Goal: Communication & Community: Answer question/provide support

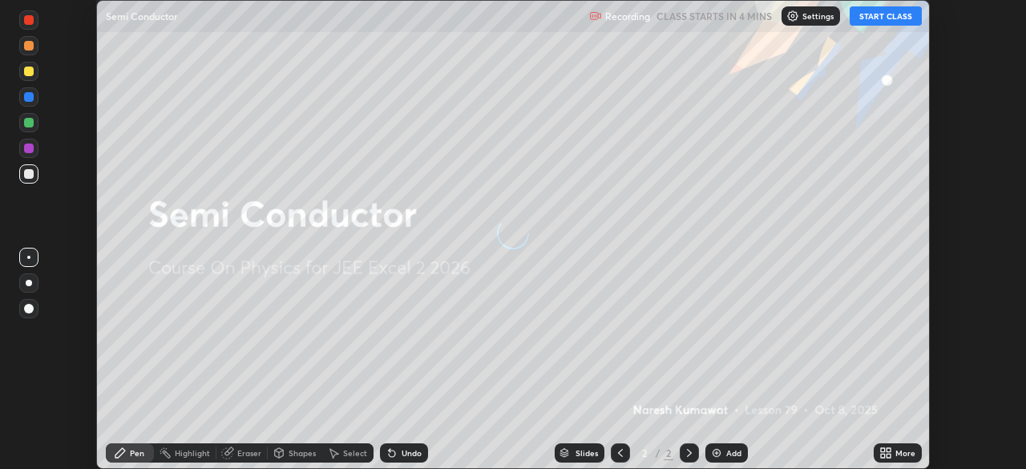
scroll to position [469, 1025]
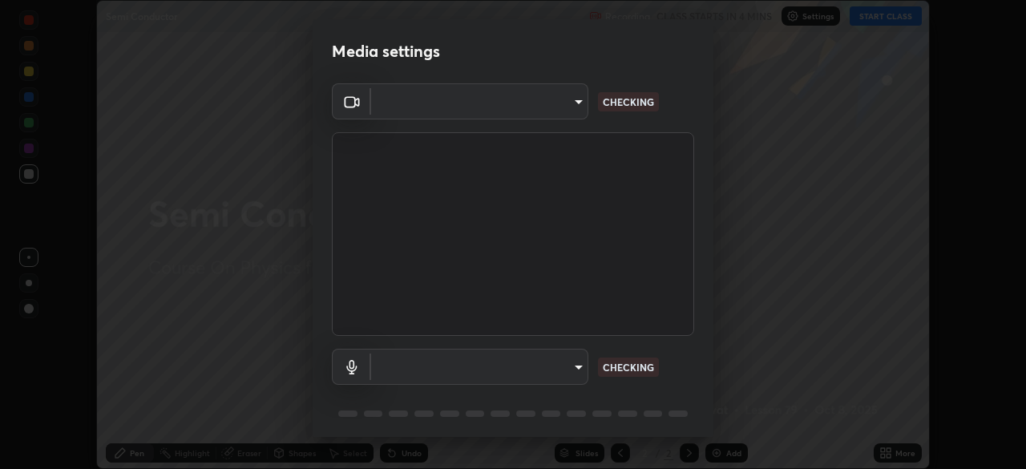
type input "b0dbb3b92abe51c0a200421dabcc31d5eeb9cbda50854e8bbcee9f88c8f391b2"
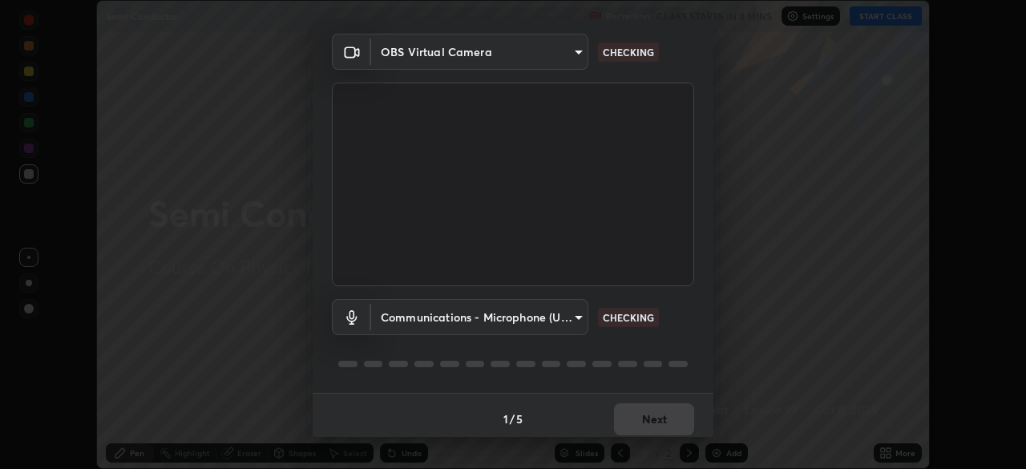
scroll to position [57, 0]
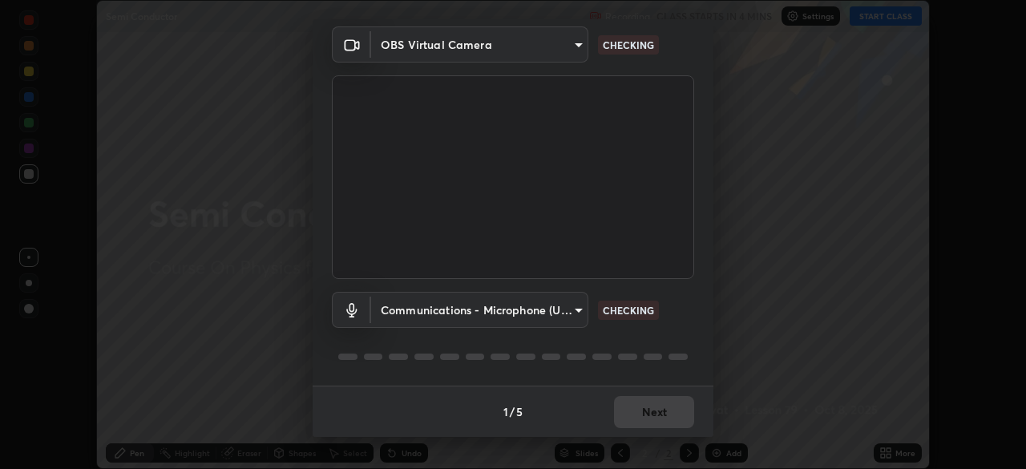
click at [557, 309] on body "Erase all Semi Conductor Recording CLASS STARTS IN 4 MINS Settings START CLASS …" at bounding box center [513, 234] width 1026 height 469
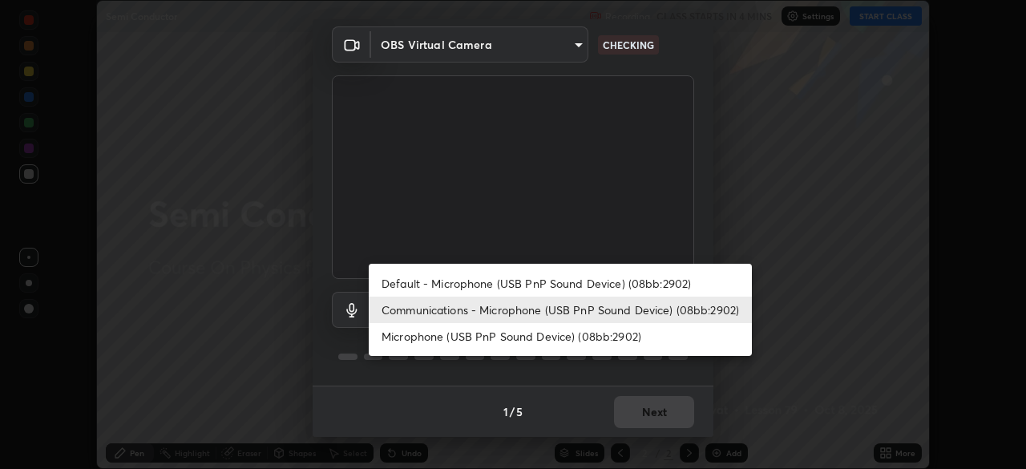
click at [563, 341] on li "Microphone (USB PnP Sound Device) (08bb:2902)" at bounding box center [560, 336] width 383 height 26
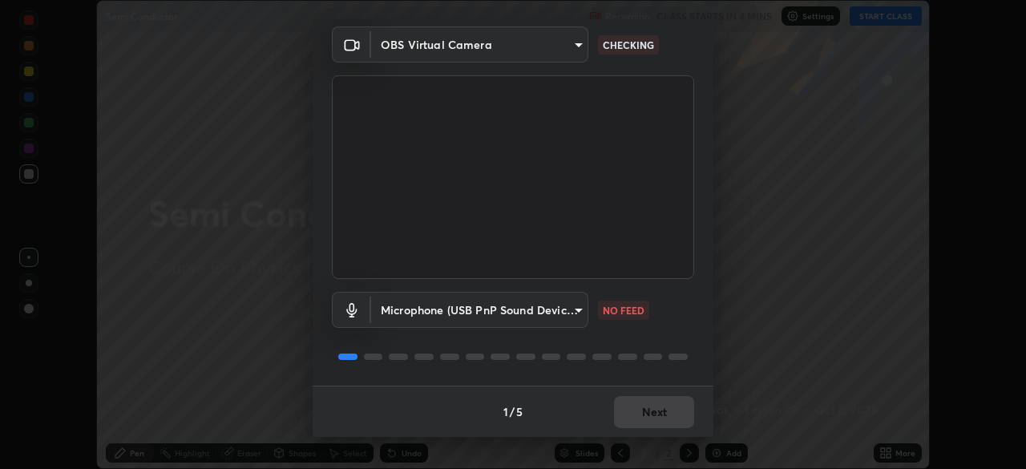
click at [563, 316] on body "Erase all Semi Conductor Recording CLASS STARTS IN 4 MINS Settings START CLASS …" at bounding box center [513, 234] width 1026 height 469
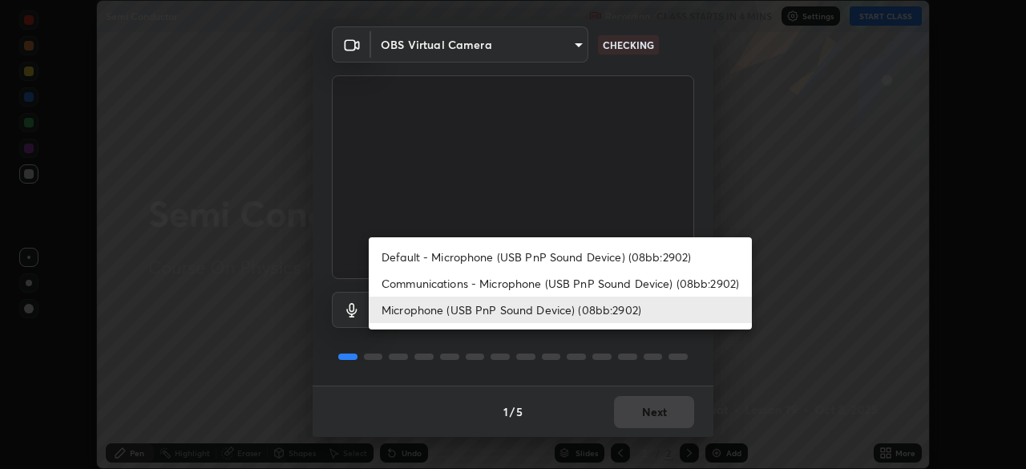
click at [572, 285] on li "Communications - Microphone (USB PnP Sound Device) (08bb:2902)" at bounding box center [560, 283] width 383 height 26
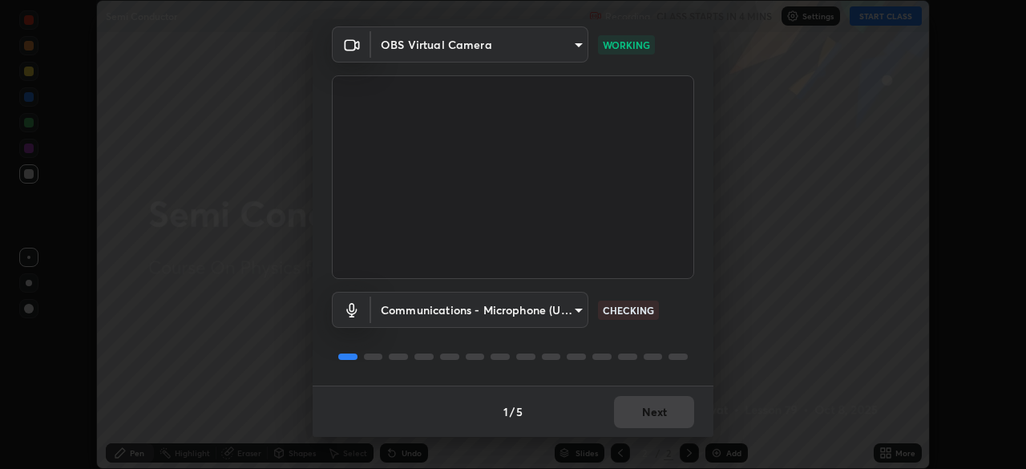
type input "communications"
click at [654, 411] on button "Next" at bounding box center [654, 412] width 80 height 32
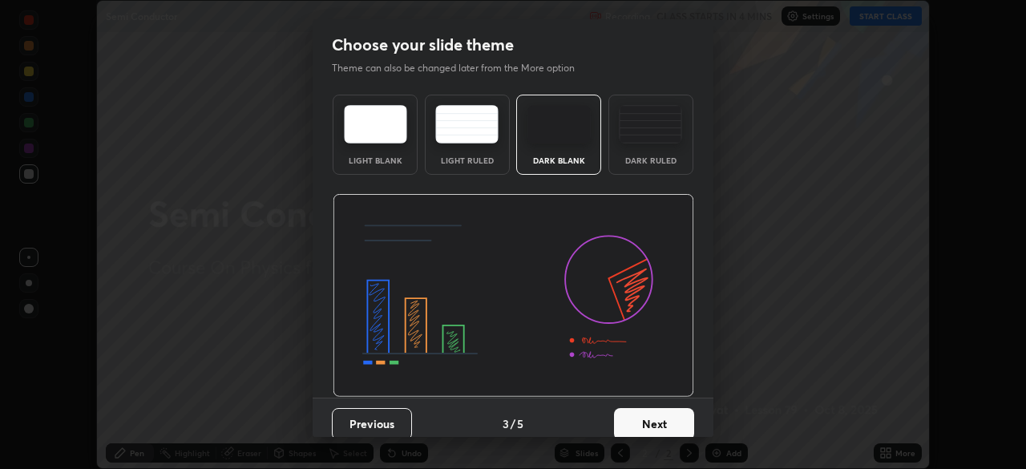
click at [658, 411] on button "Next" at bounding box center [654, 424] width 80 height 32
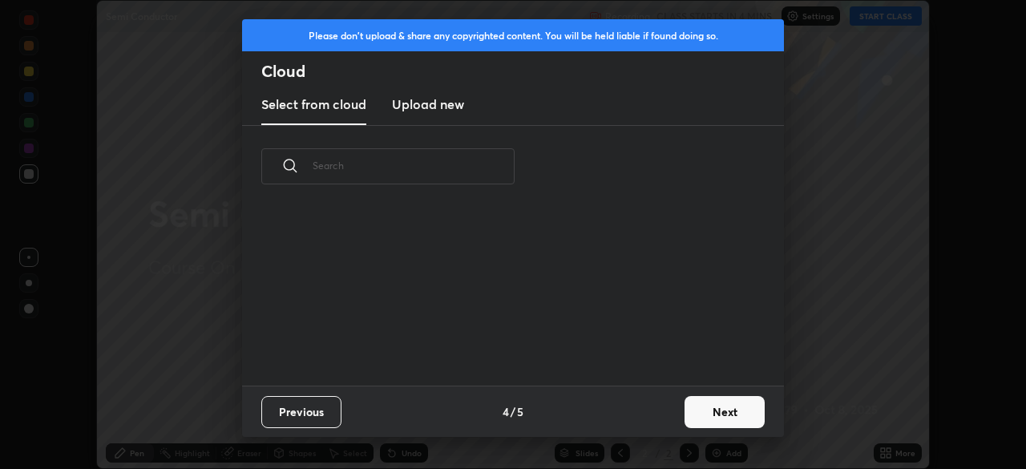
click at [673, 410] on div "Previous 4 / 5 Next" at bounding box center [513, 411] width 542 height 51
click at [713, 418] on button "Next" at bounding box center [724, 412] width 80 height 32
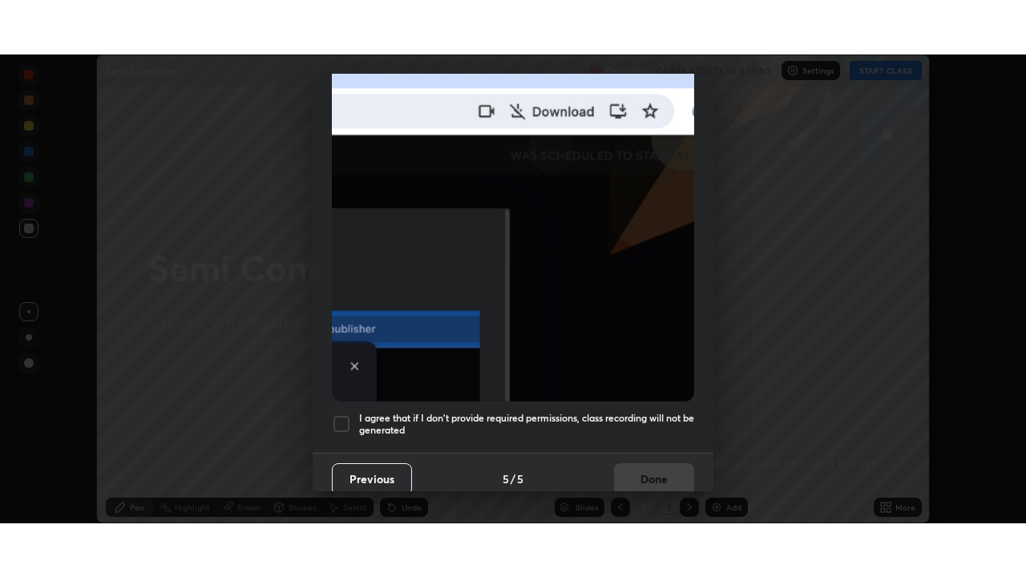
scroll to position [384, 0]
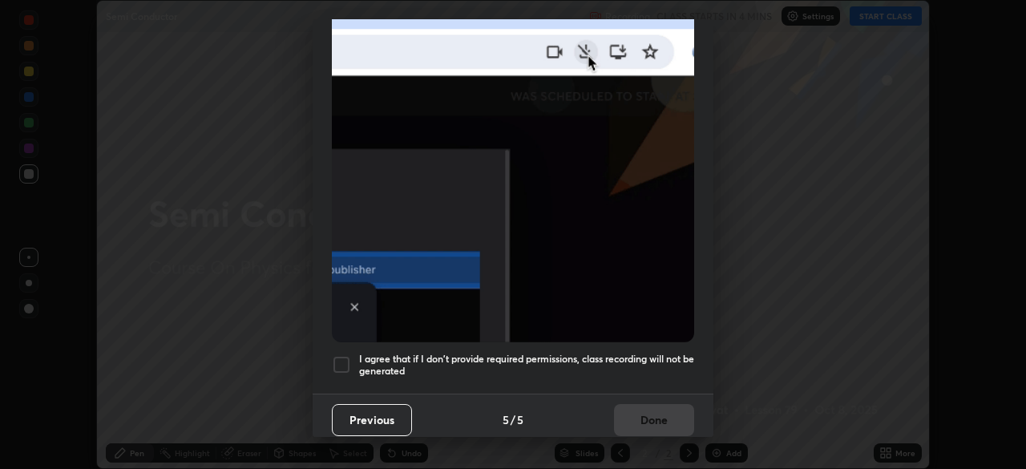
click at [638, 353] on h5 "I agree that if I don't provide required permissions, class recording will not …" at bounding box center [526, 365] width 335 height 25
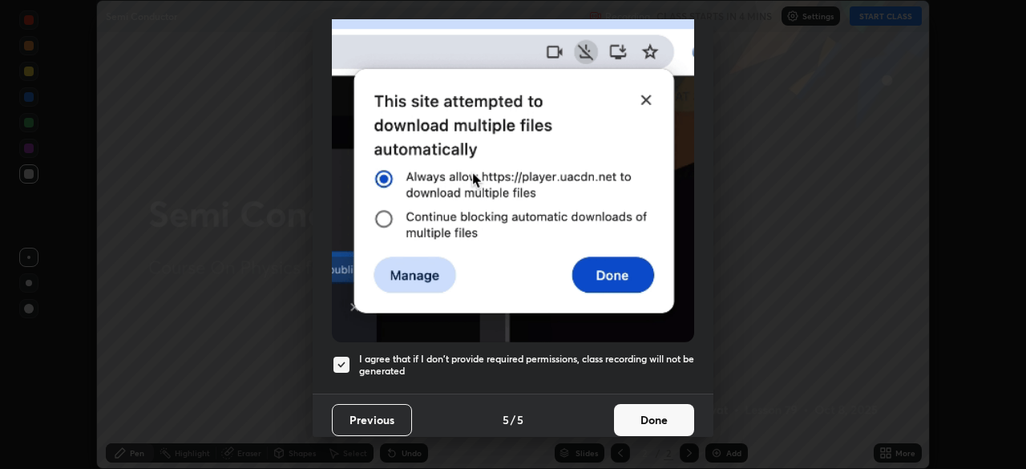
click at [676, 404] on button "Done" at bounding box center [654, 420] width 80 height 32
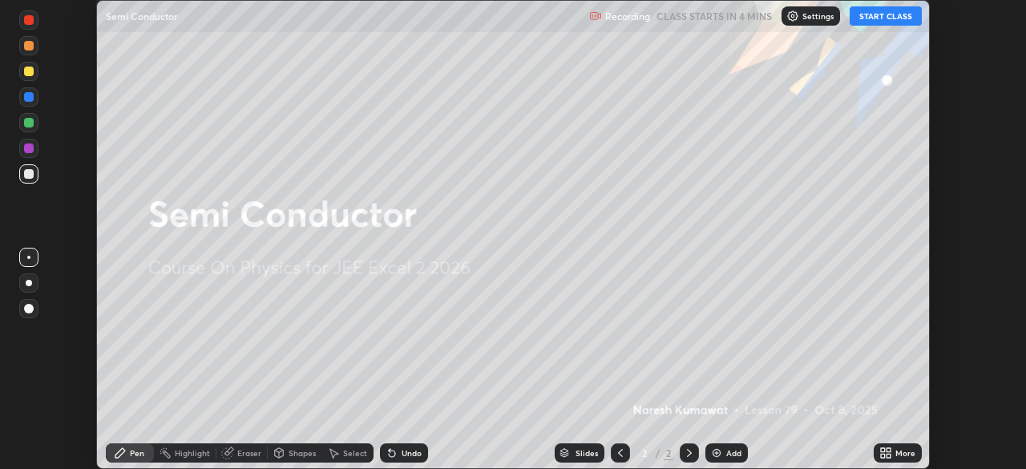
click at [718, 447] on img at bounding box center [716, 452] width 13 height 13
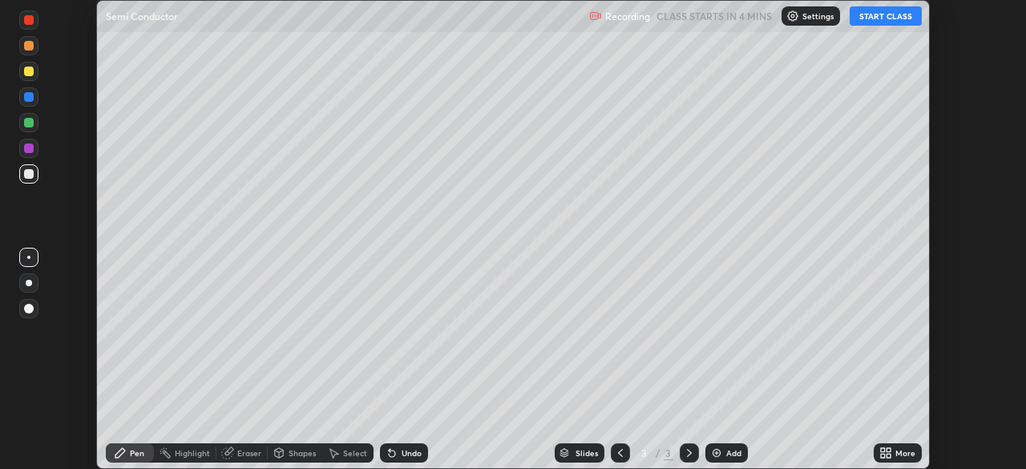
click at [876, 17] on button "START CLASS" at bounding box center [886, 15] width 72 height 19
click at [897, 455] on div "More" at bounding box center [905, 453] width 20 height 8
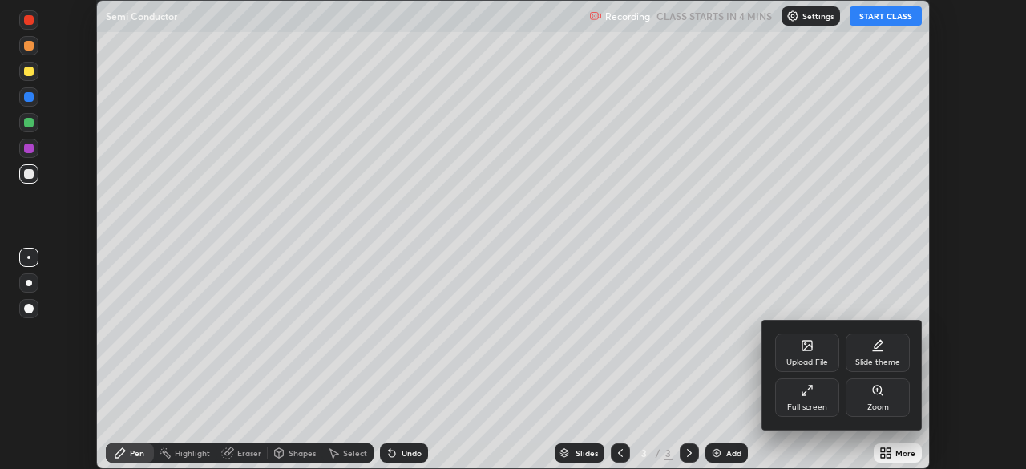
click at [816, 403] on div "Full screen" at bounding box center [807, 407] width 40 height 8
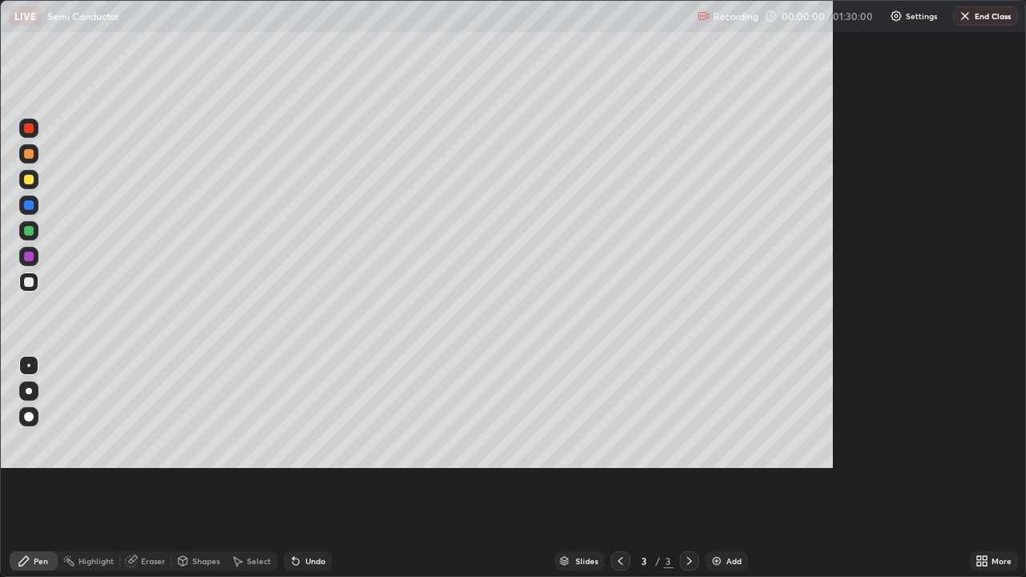
scroll to position [577, 1026]
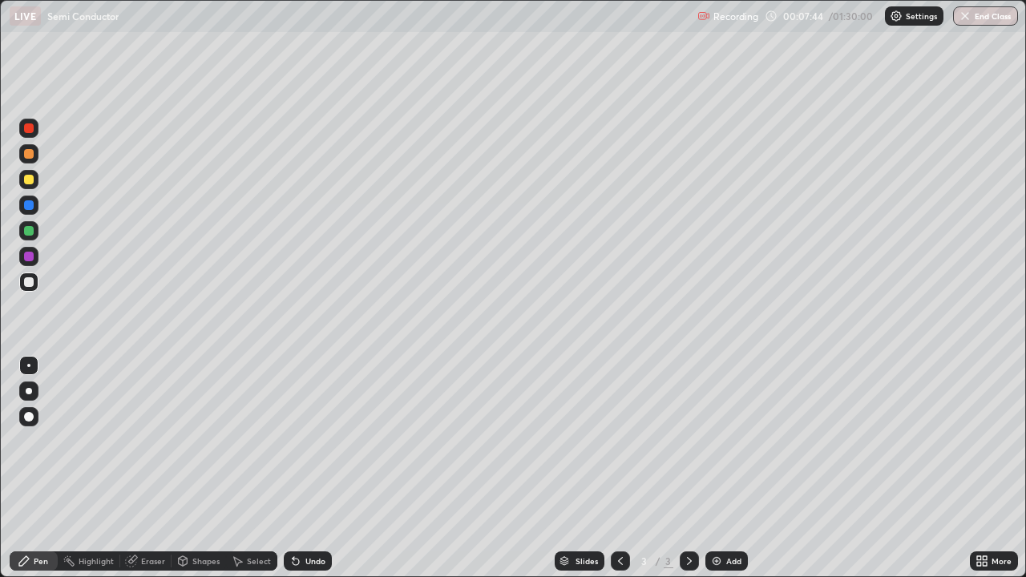
click at [903, 468] on div "Slides 3 / 3 Add" at bounding box center [651, 561] width 638 height 32
click at [727, 468] on div "Add" at bounding box center [733, 561] width 15 height 8
click at [299, 468] on icon at bounding box center [295, 561] width 13 height 13
click at [293, 468] on icon at bounding box center [296, 562] width 6 height 6
click at [293, 468] on icon at bounding box center [294, 558] width 2 height 2
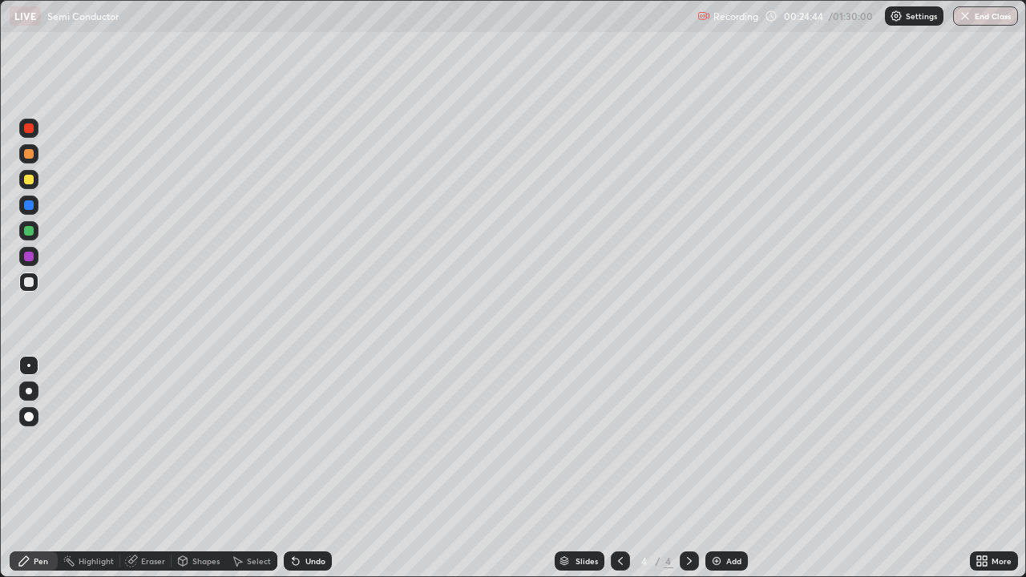
click at [306, 468] on div "Undo" at bounding box center [308, 560] width 48 height 19
click at [151, 468] on div "Eraser" at bounding box center [153, 561] width 24 height 8
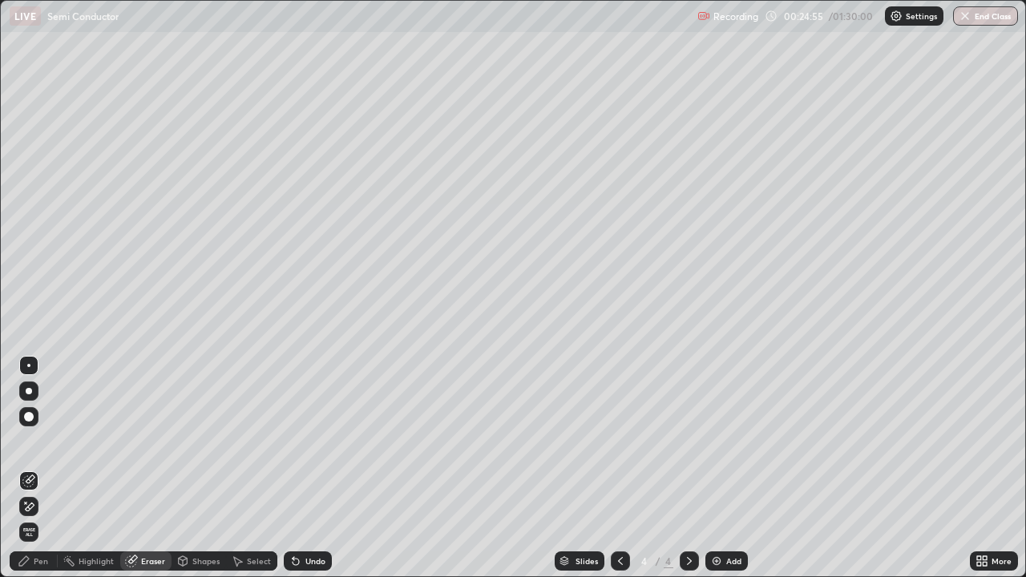
click at [33, 468] on icon at bounding box center [28, 507] width 13 height 14
click at [42, 468] on div "Pen" at bounding box center [41, 561] width 14 height 8
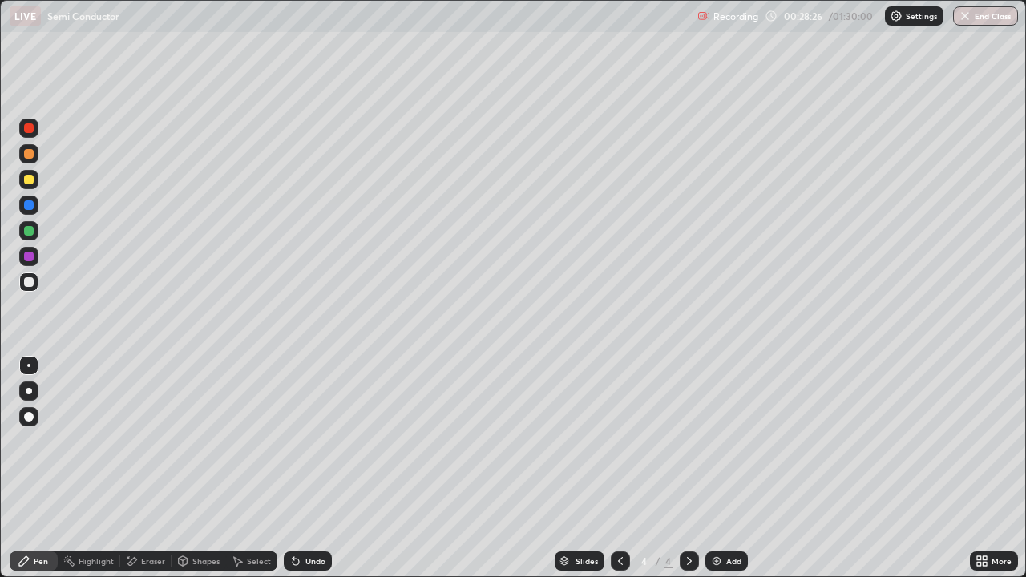
click at [313, 468] on div "Undo" at bounding box center [315, 561] width 20 height 8
click at [730, 468] on div "Add" at bounding box center [733, 561] width 15 height 8
click at [301, 468] on div "Undo" at bounding box center [308, 560] width 48 height 19
click at [300, 468] on div "Undo" at bounding box center [308, 560] width 48 height 19
click at [298, 468] on icon at bounding box center [295, 561] width 13 height 13
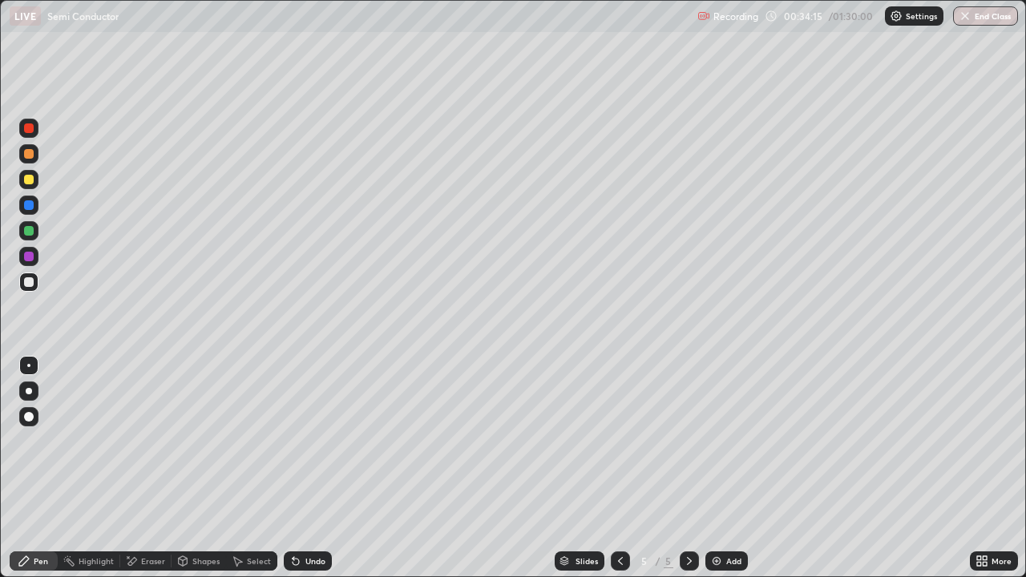
click at [300, 468] on div "Undo" at bounding box center [308, 560] width 48 height 19
click at [313, 468] on div "Undo" at bounding box center [315, 561] width 20 height 8
click at [616, 468] on icon at bounding box center [620, 561] width 13 height 13
click at [685, 468] on icon at bounding box center [689, 561] width 13 height 13
click at [158, 468] on div "Eraser" at bounding box center [153, 561] width 24 height 8
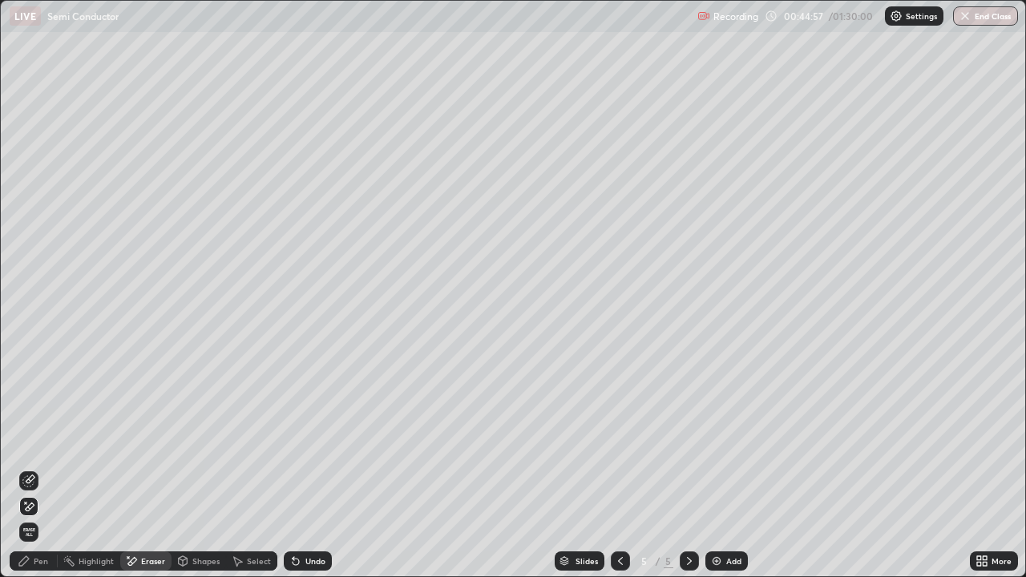
click at [46, 468] on div "Pen" at bounding box center [34, 560] width 48 height 19
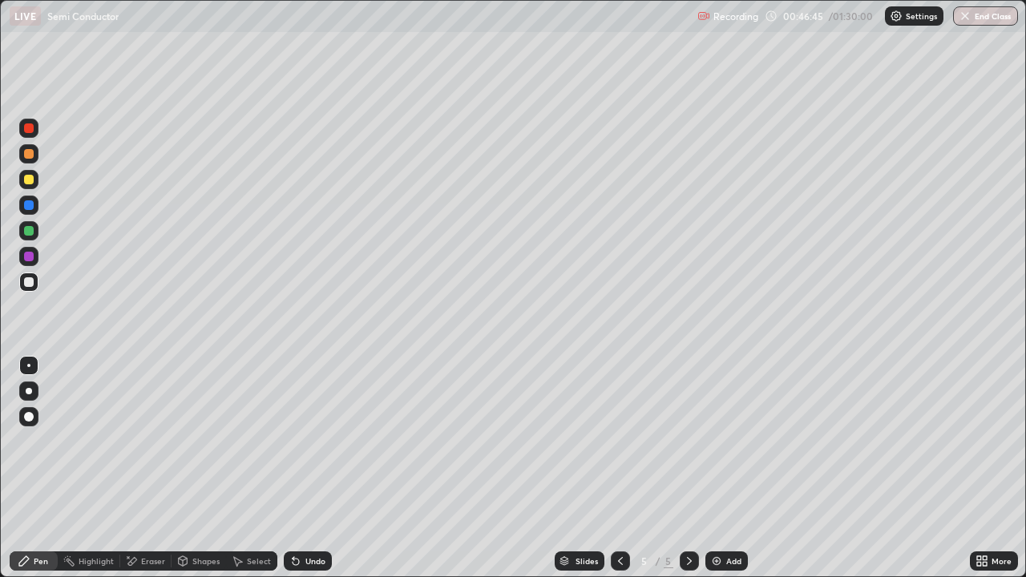
click at [737, 468] on div "Add" at bounding box center [733, 561] width 15 height 8
click at [307, 468] on div "Undo" at bounding box center [308, 560] width 48 height 19
click at [305, 468] on div "Undo" at bounding box center [308, 560] width 48 height 19
click at [198, 468] on div "Shapes" at bounding box center [205, 561] width 27 height 8
click at [139, 468] on div "Eraser" at bounding box center [145, 560] width 51 height 19
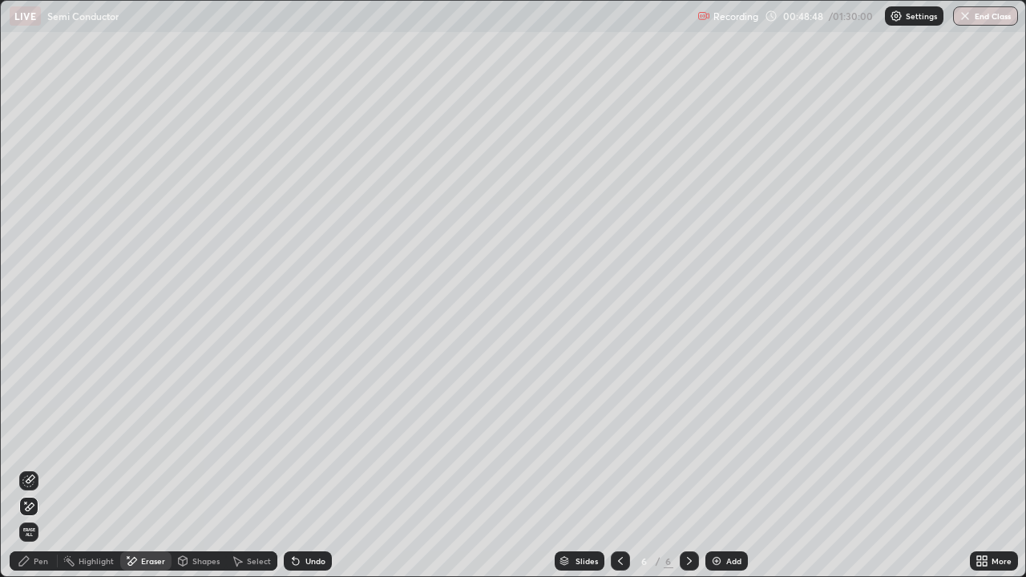
click at [41, 468] on div "Pen" at bounding box center [41, 561] width 14 height 8
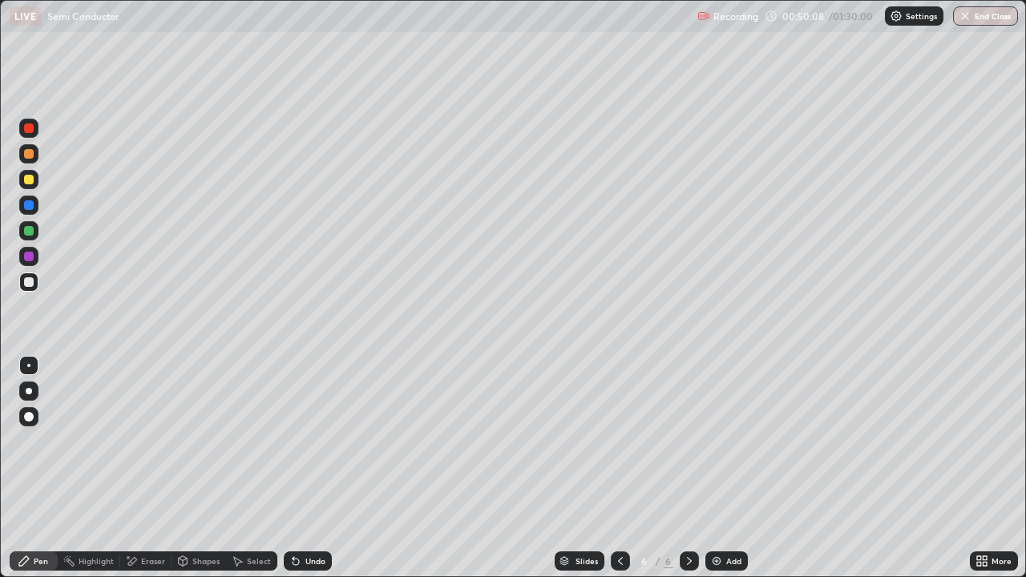
click at [151, 468] on div "Eraser" at bounding box center [153, 561] width 24 height 8
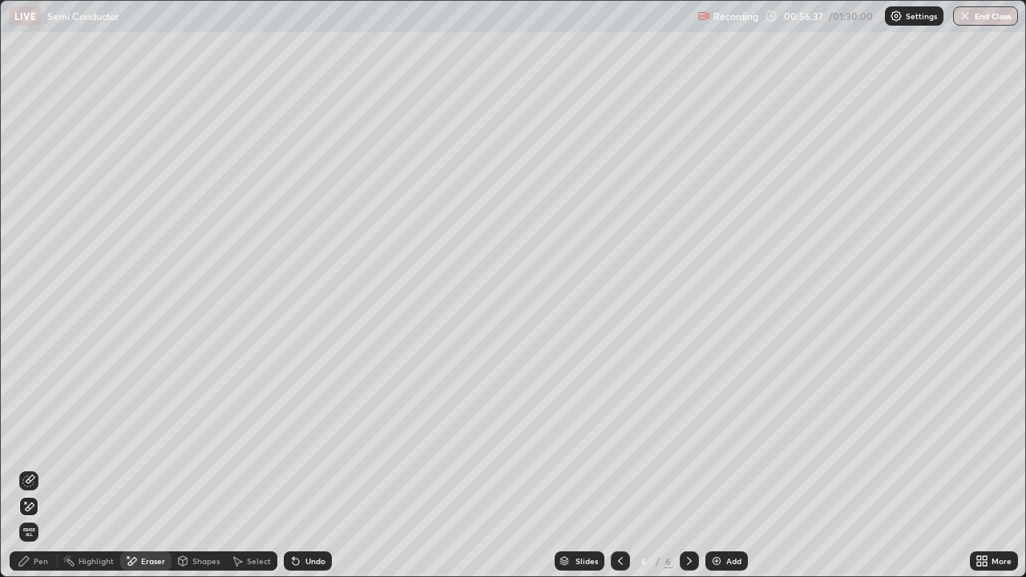
click at [38, 468] on div "Pen" at bounding box center [41, 561] width 14 height 8
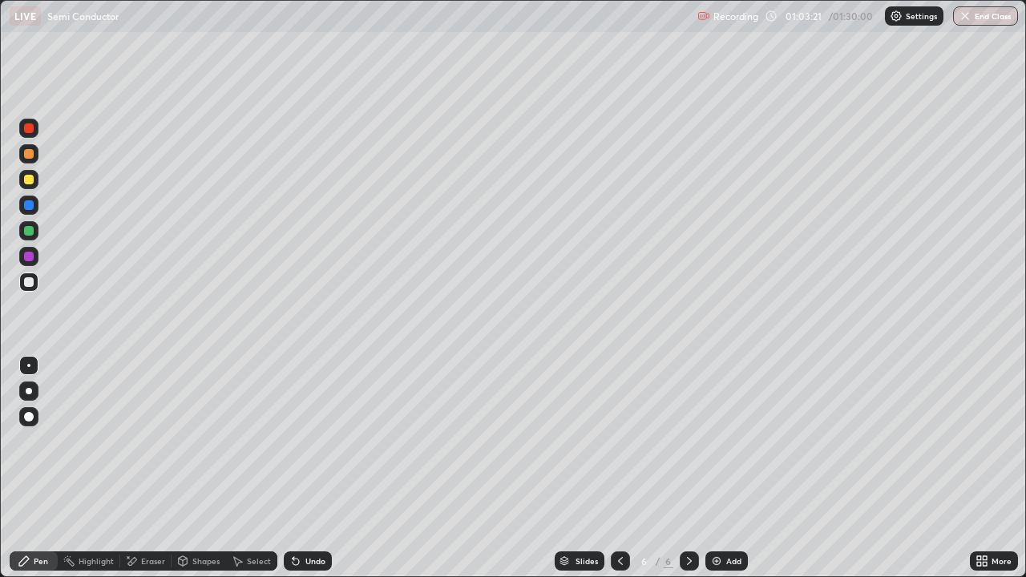
click at [310, 468] on div "Undo" at bounding box center [308, 560] width 48 height 19
click at [308, 468] on div "Undo" at bounding box center [308, 560] width 48 height 19
click at [312, 468] on div "Undo" at bounding box center [315, 561] width 20 height 8
click at [726, 468] on div "Add" at bounding box center [733, 561] width 15 height 8
click at [621, 468] on icon at bounding box center [620, 561] width 13 height 13
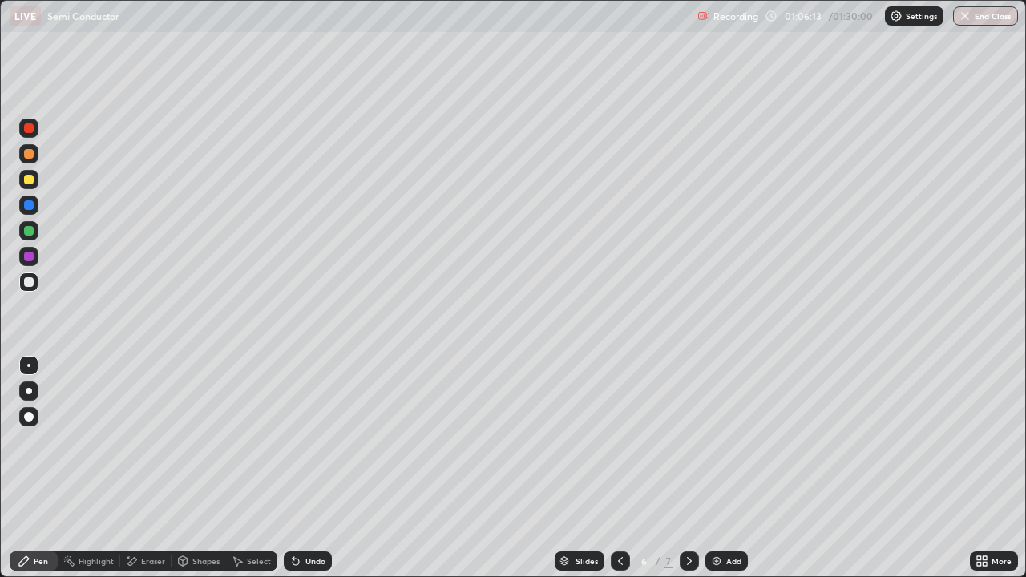
click at [318, 468] on div "Undo" at bounding box center [315, 561] width 20 height 8
click at [317, 468] on div "Undo" at bounding box center [315, 561] width 20 height 8
click at [686, 468] on icon at bounding box center [689, 561] width 13 height 13
click at [299, 468] on div "Undo" at bounding box center [308, 560] width 48 height 19
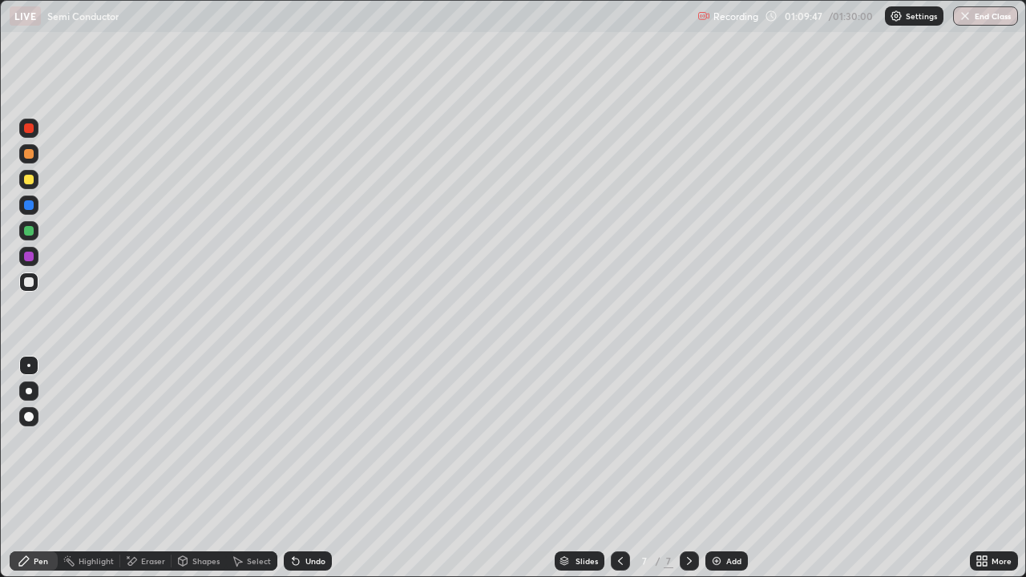
click at [295, 468] on div "Undo" at bounding box center [308, 560] width 48 height 19
click at [294, 468] on div "Undo" at bounding box center [308, 560] width 48 height 19
click at [308, 468] on div "Undo" at bounding box center [308, 560] width 48 height 19
click at [304, 468] on div "Undo" at bounding box center [308, 560] width 48 height 19
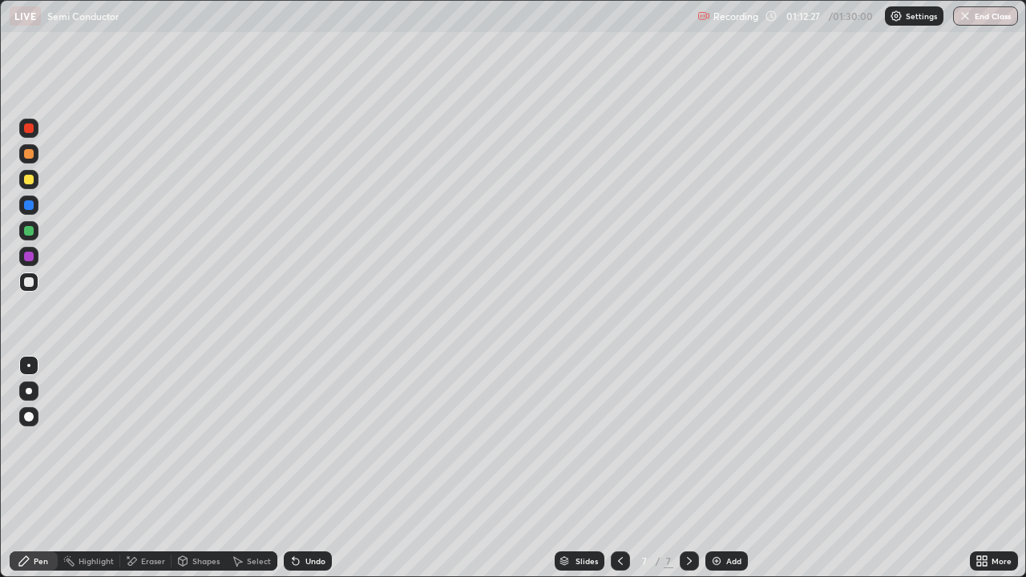
click at [301, 468] on div "Undo" at bounding box center [308, 560] width 48 height 19
click at [299, 468] on icon at bounding box center [295, 561] width 13 height 13
click at [295, 468] on icon at bounding box center [296, 562] width 6 height 6
click at [291, 468] on icon at bounding box center [295, 561] width 13 height 13
click at [723, 468] on div "Add" at bounding box center [726, 560] width 42 height 19
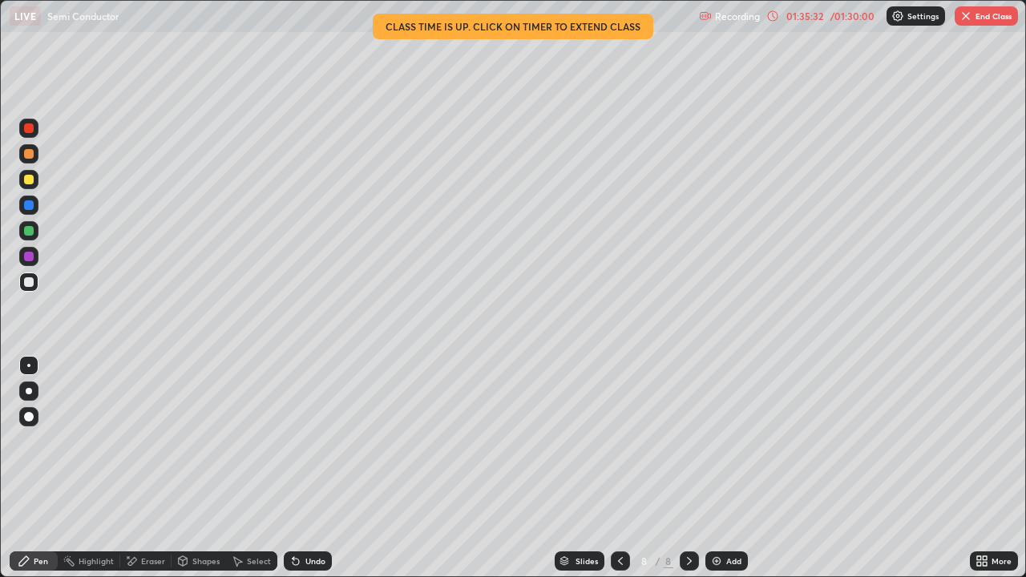
click at [822, 13] on div "01:35:32" at bounding box center [804, 16] width 45 height 10
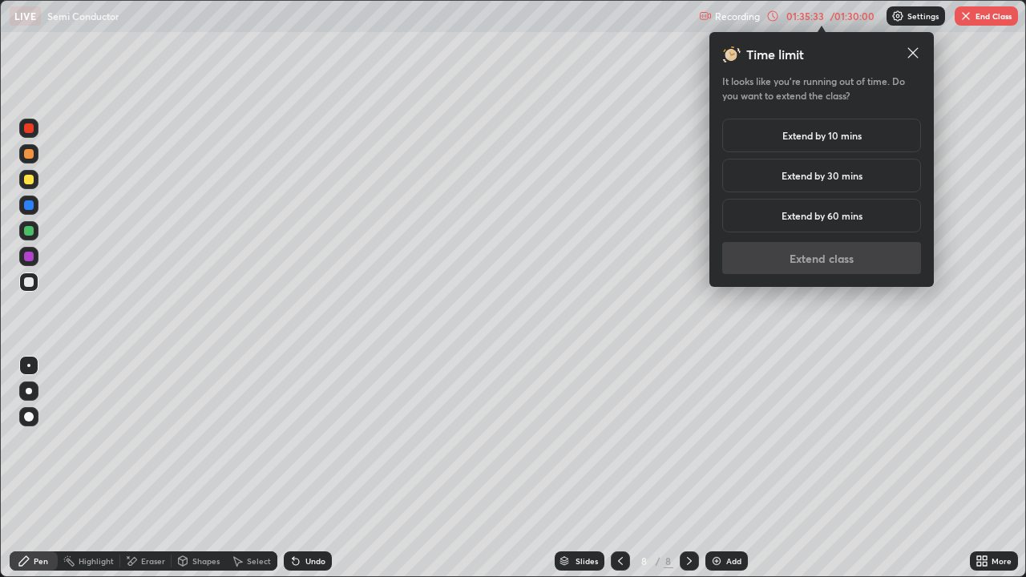
click at [816, 133] on h5 "Extend by 10 mins" at bounding box center [821, 135] width 79 height 14
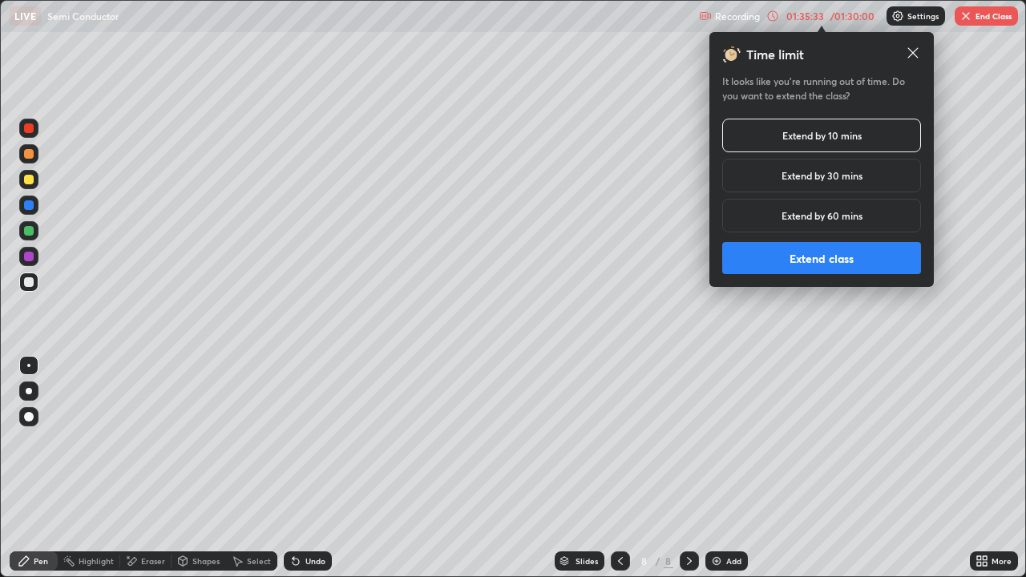
click at [800, 254] on button "Extend class" at bounding box center [821, 258] width 199 height 32
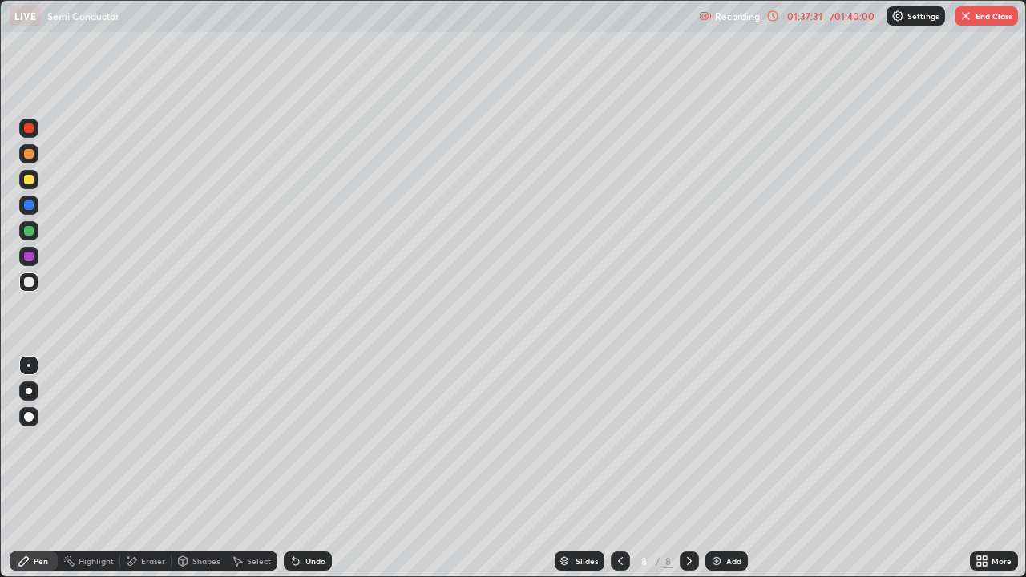
click at [742, 468] on div "Add" at bounding box center [726, 560] width 42 height 19
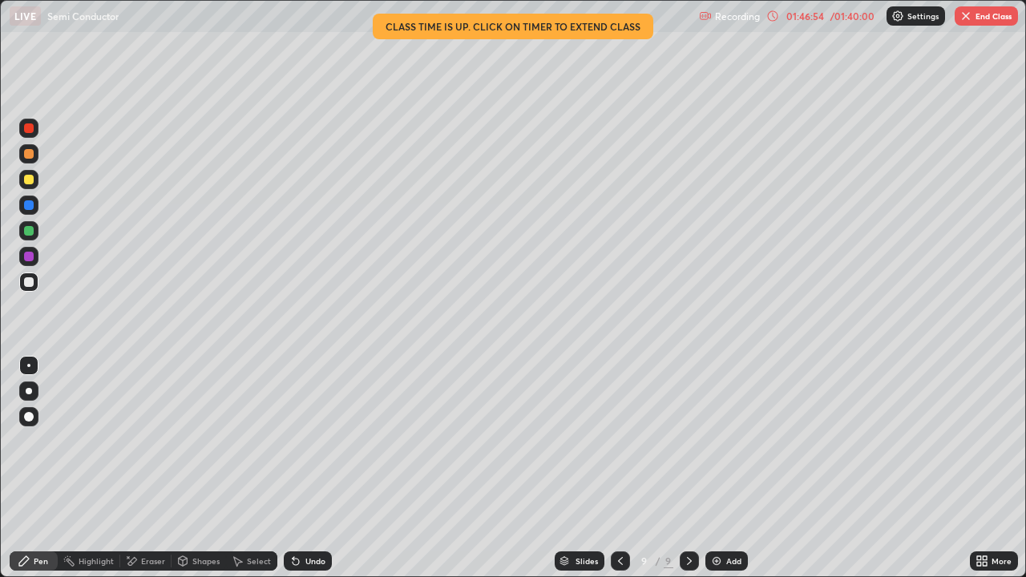
click at [833, 18] on div "/ 01:40:00" at bounding box center [852, 16] width 50 height 10
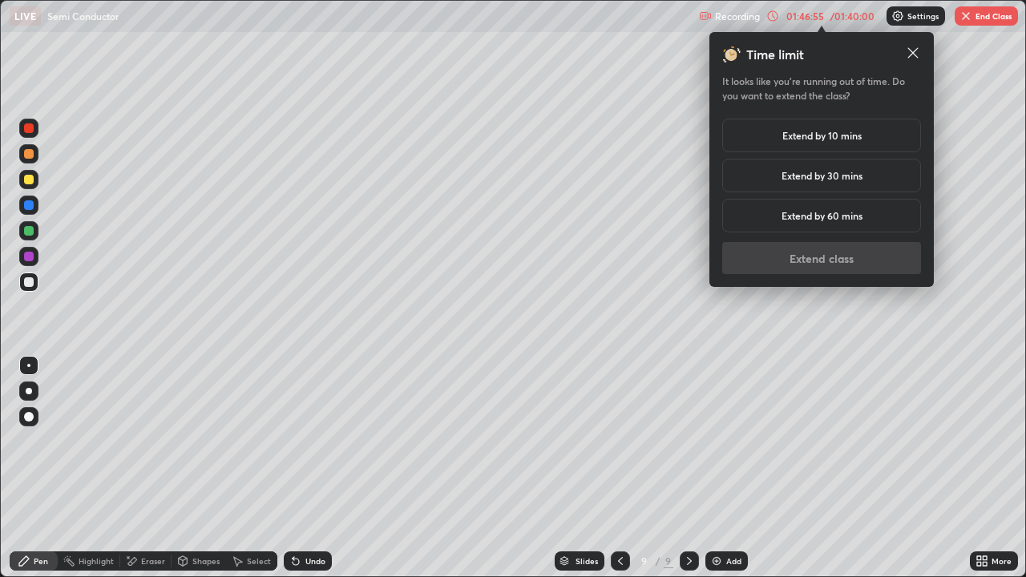
click at [806, 135] on h5 "Extend by 10 mins" at bounding box center [821, 135] width 79 height 14
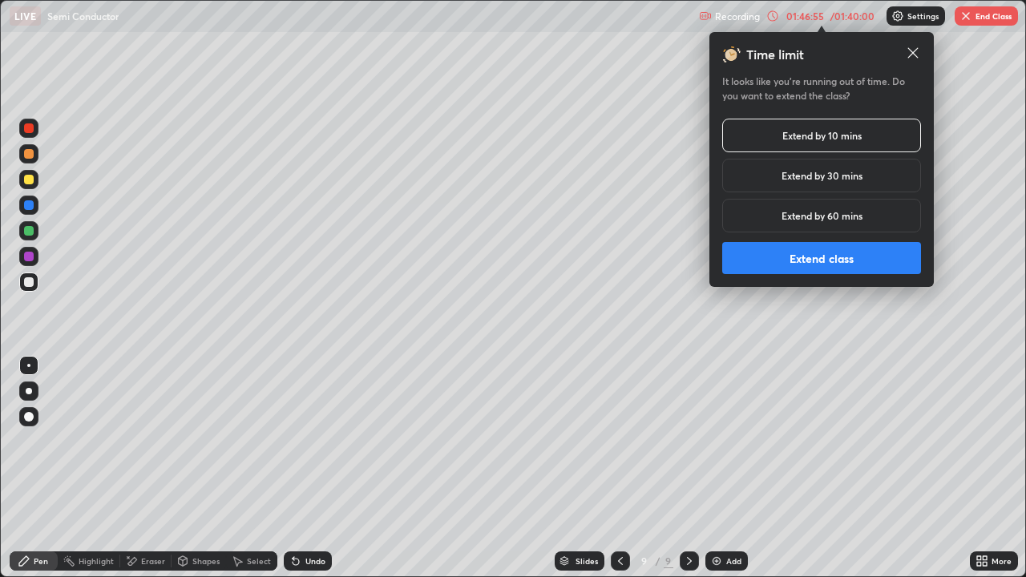
click at [810, 251] on button "Extend class" at bounding box center [821, 258] width 199 height 32
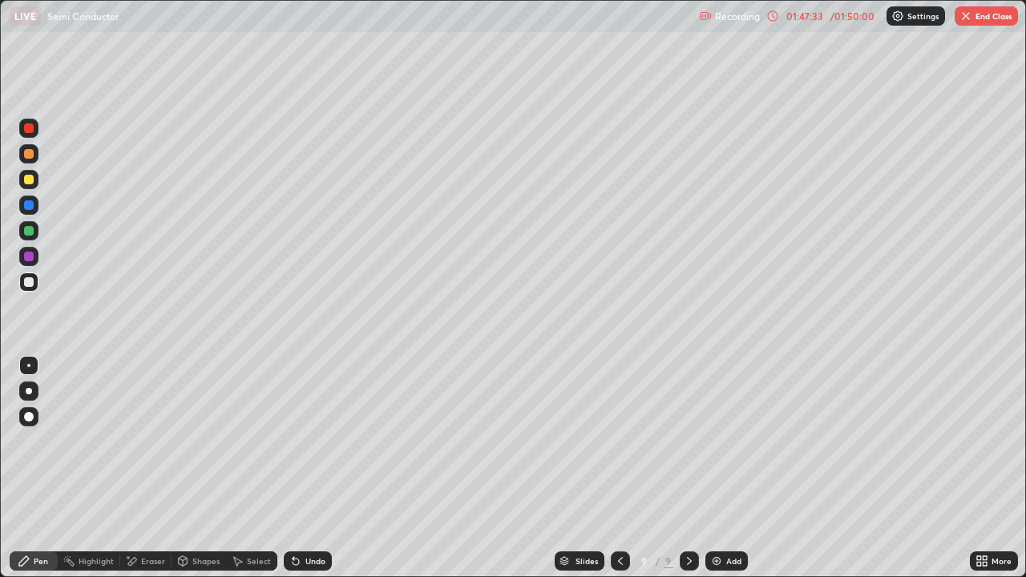
click at [308, 468] on div "Undo" at bounding box center [308, 560] width 48 height 19
click at [729, 468] on div "Add" at bounding box center [733, 561] width 15 height 8
click at [148, 468] on div "Eraser" at bounding box center [153, 561] width 24 height 8
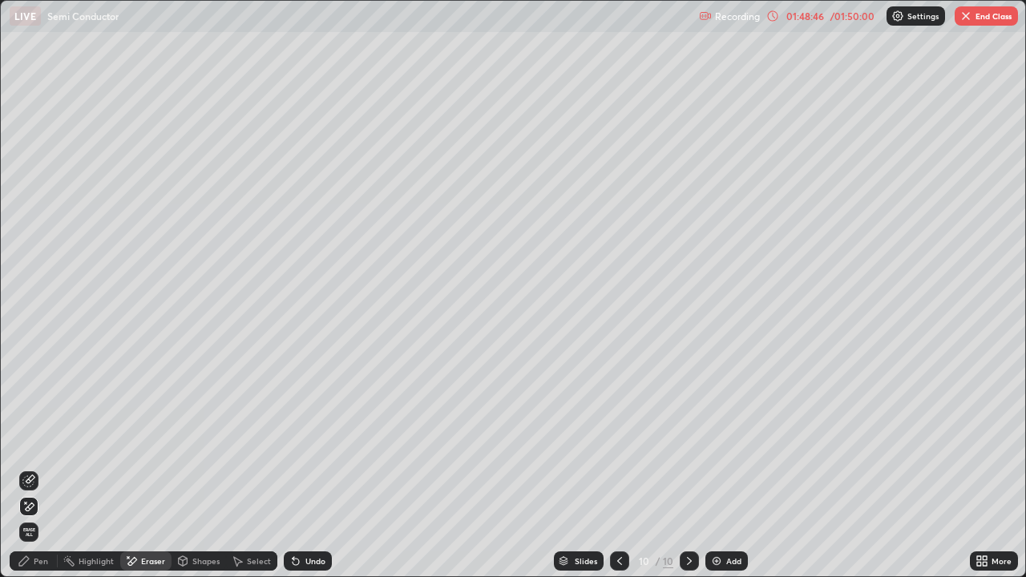
click at [42, 468] on div "Pen" at bounding box center [41, 561] width 14 height 8
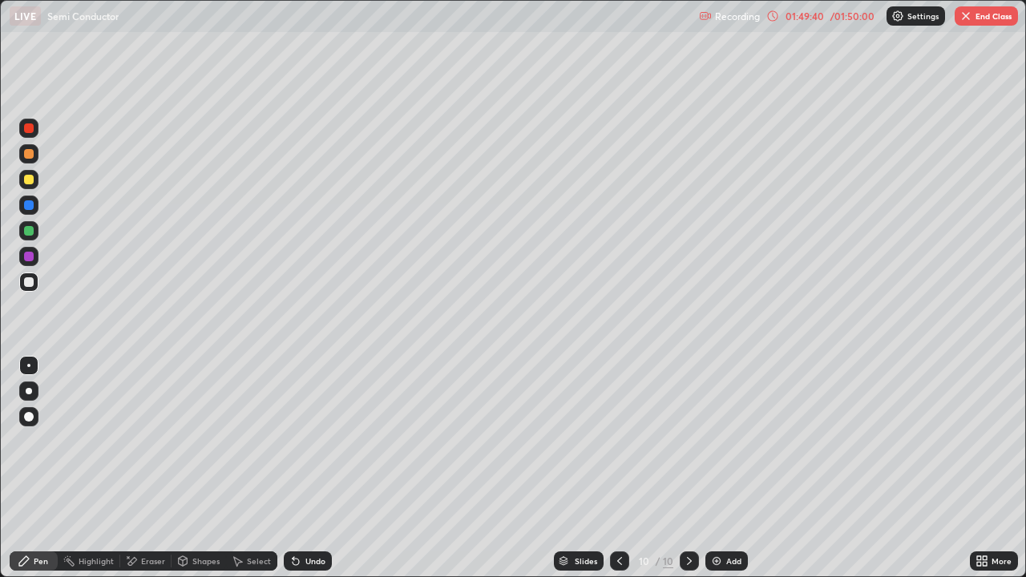
click at [618, 468] on div at bounding box center [619, 560] width 19 height 19
click at [688, 468] on icon at bounding box center [689, 561] width 13 height 13
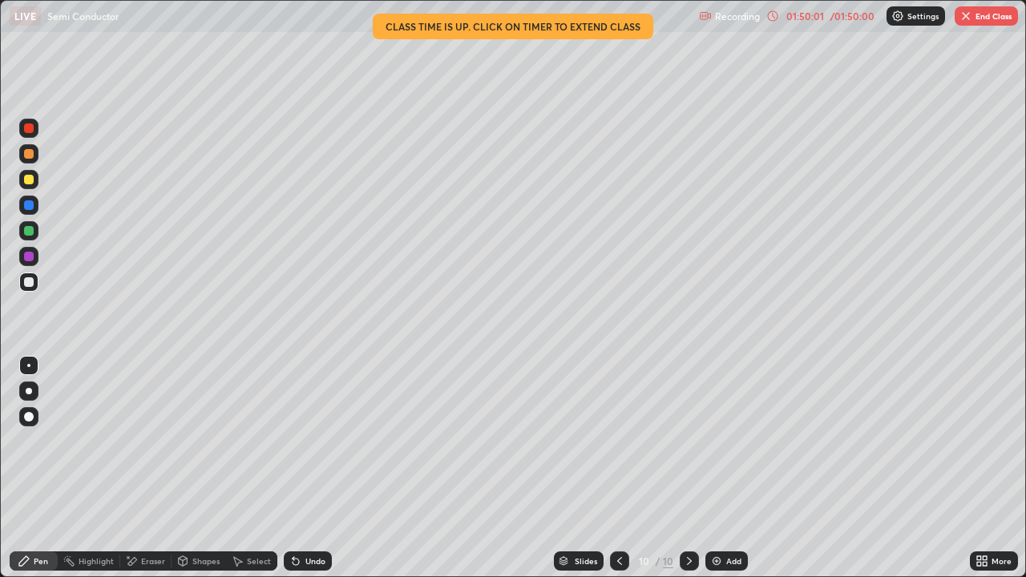
click at [619, 468] on icon at bounding box center [619, 561] width 13 height 13
click at [683, 468] on icon at bounding box center [689, 561] width 13 height 13
click at [828, 16] on div "/ 01:50:00" at bounding box center [852, 16] width 50 height 10
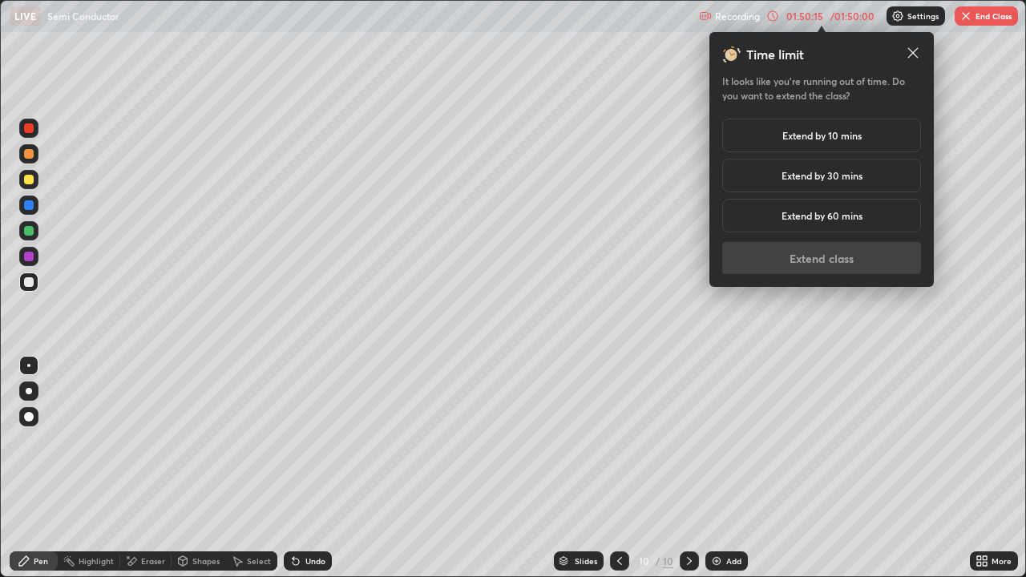
click at [819, 140] on h5 "Extend by 10 mins" at bounding box center [821, 135] width 79 height 14
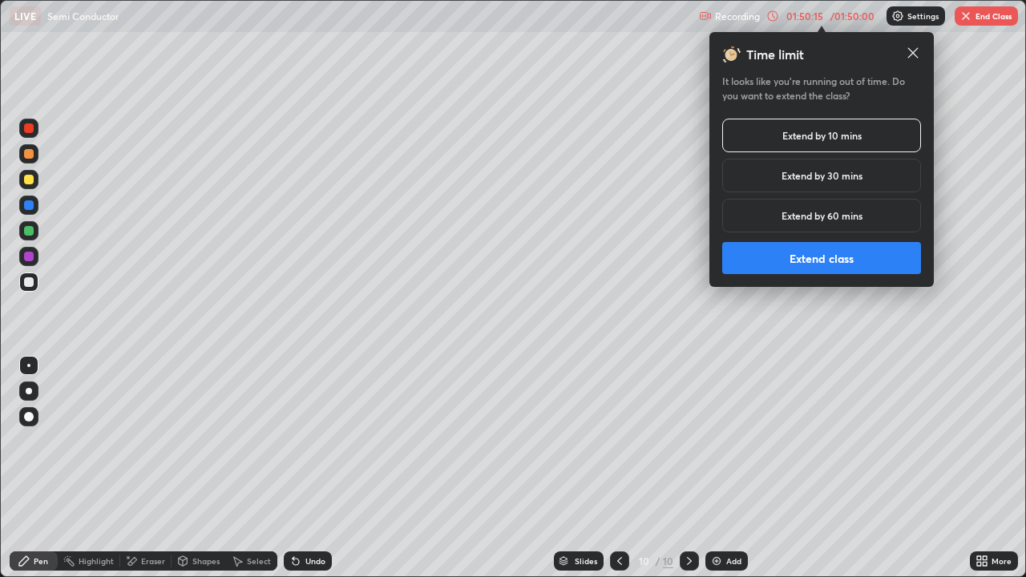
click at [807, 259] on button "Extend class" at bounding box center [821, 258] width 199 height 32
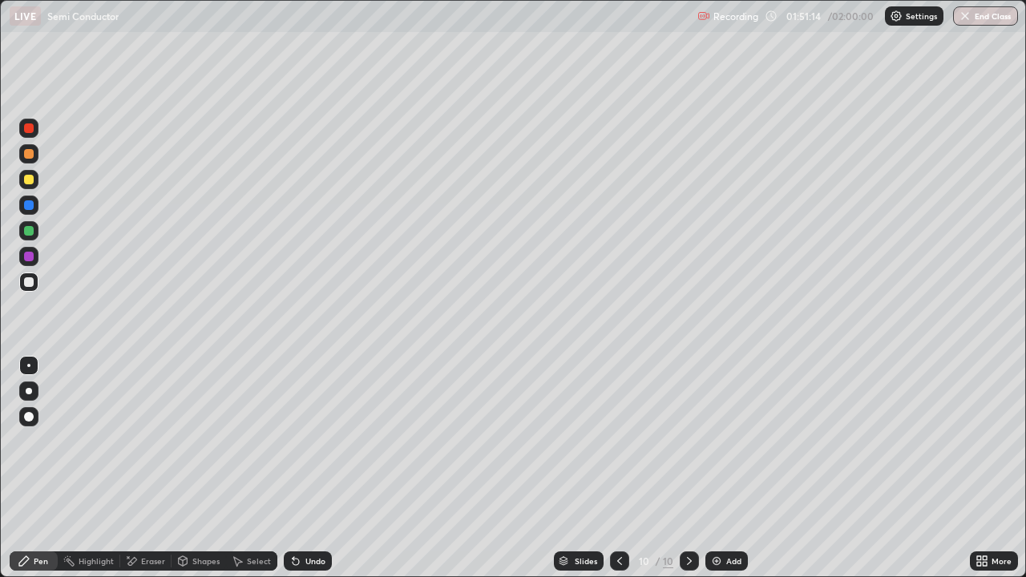
click at [326, 468] on div "Undo" at bounding box center [308, 560] width 48 height 19
click at [313, 468] on div "Undo" at bounding box center [315, 561] width 20 height 8
click at [326, 468] on div "Undo" at bounding box center [308, 560] width 48 height 19
click at [616, 468] on div at bounding box center [619, 561] width 19 height 32
click at [696, 468] on div at bounding box center [689, 560] width 19 height 19
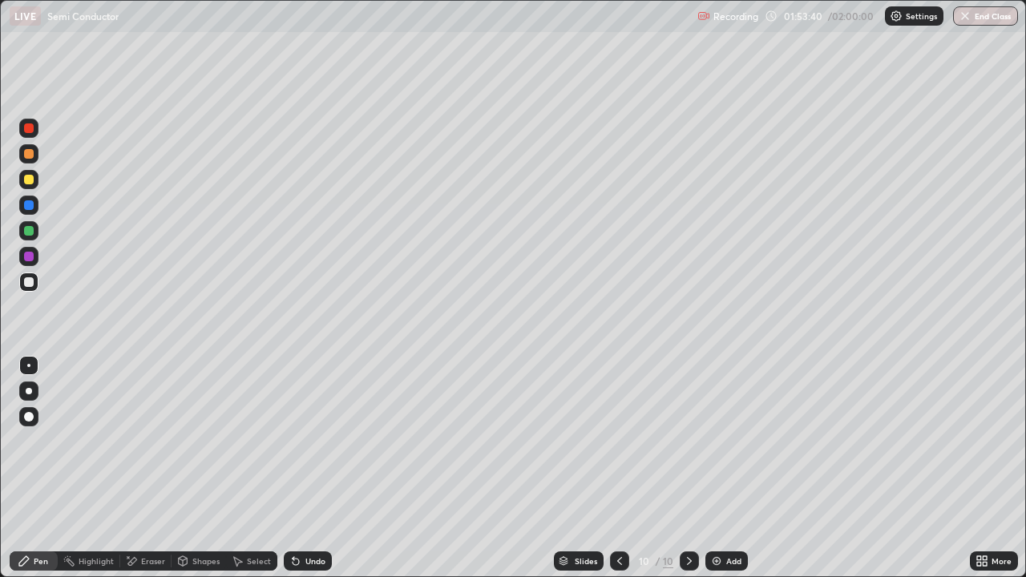
click at [638, 468] on div "10" at bounding box center [644, 561] width 16 height 10
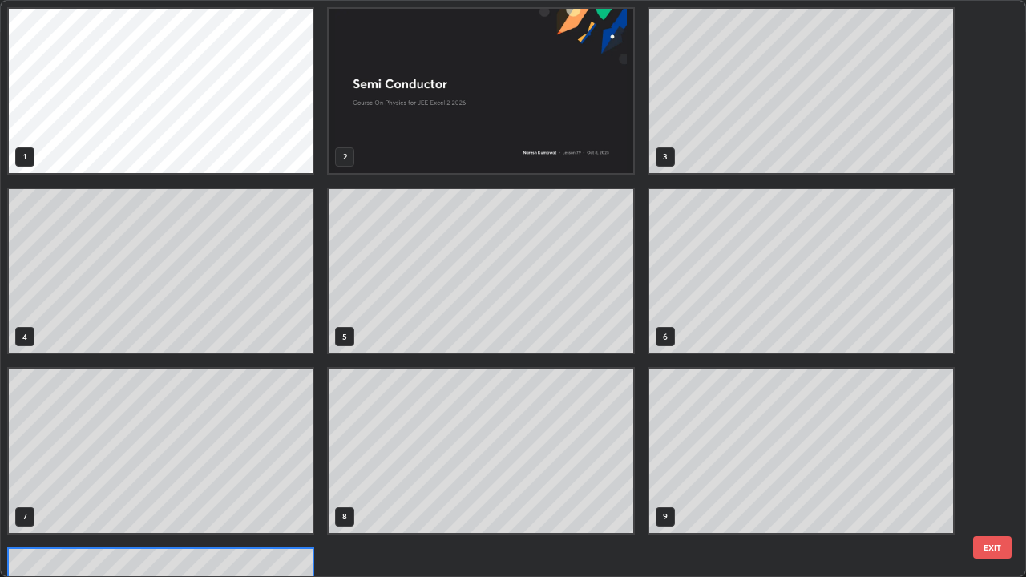
scroll to position [571, 1016]
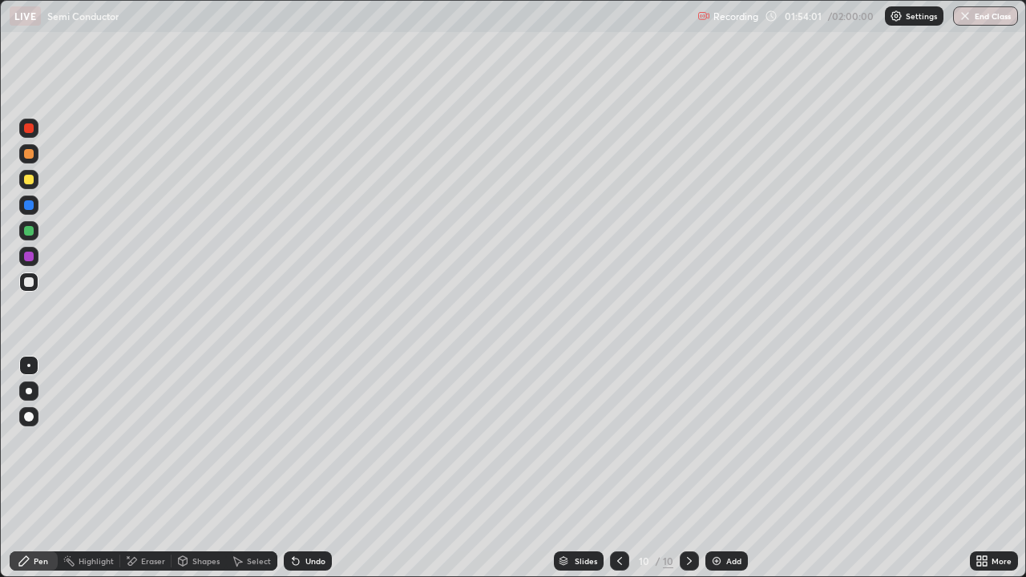
click at [726, 468] on div "Add" at bounding box center [733, 561] width 15 height 8
click at [618, 468] on icon at bounding box center [620, 561] width 5 height 8
click at [688, 468] on icon at bounding box center [689, 561] width 13 height 13
click at [683, 468] on icon at bounding box center [689, 561] width 13 height 13
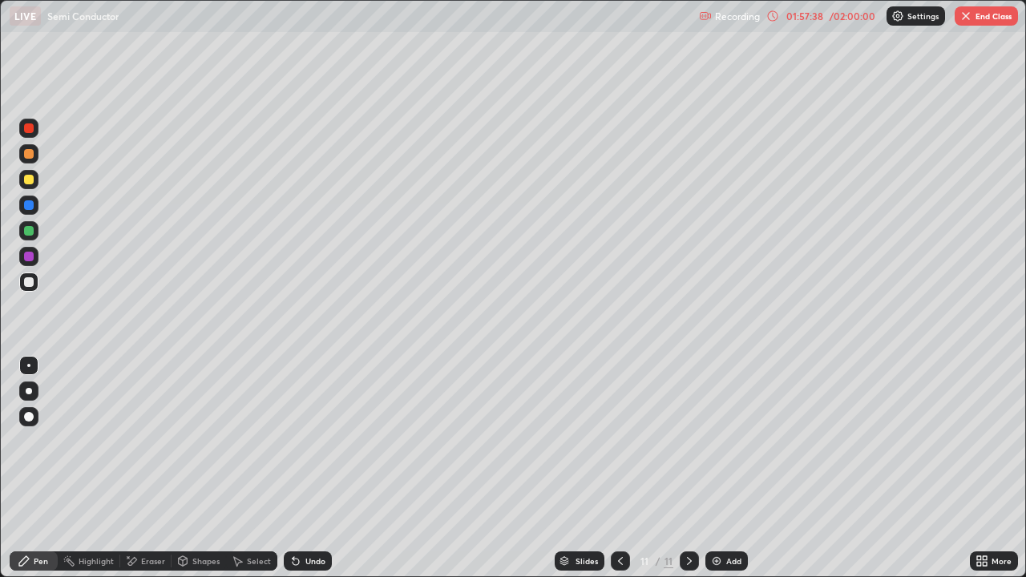
click at [983, 14] on button "End Class" at bounding box center [986, 15] width 63 height 19
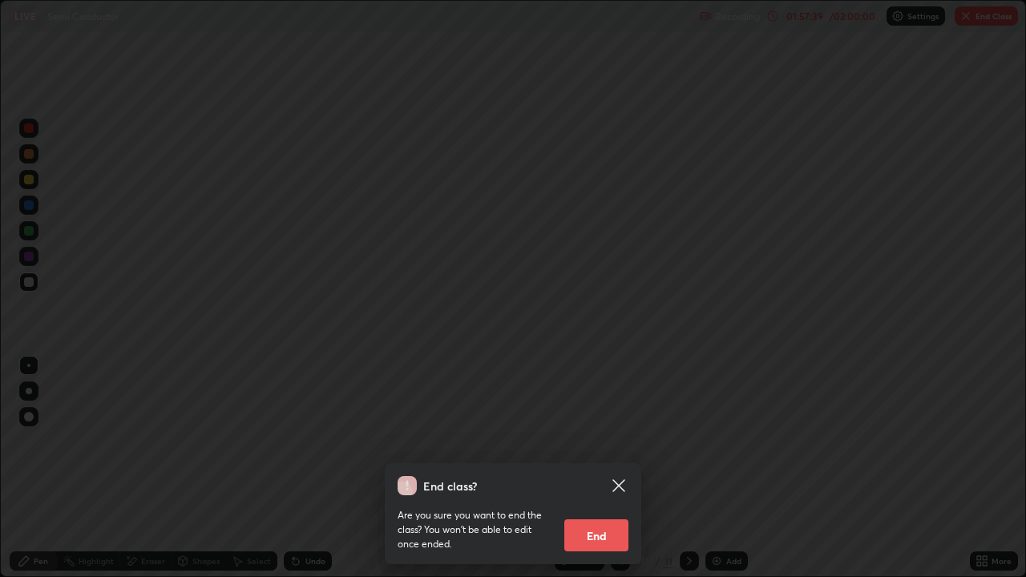
click at [605, 468] on button "End" at bounding box center [596, 535] width 64 height 32
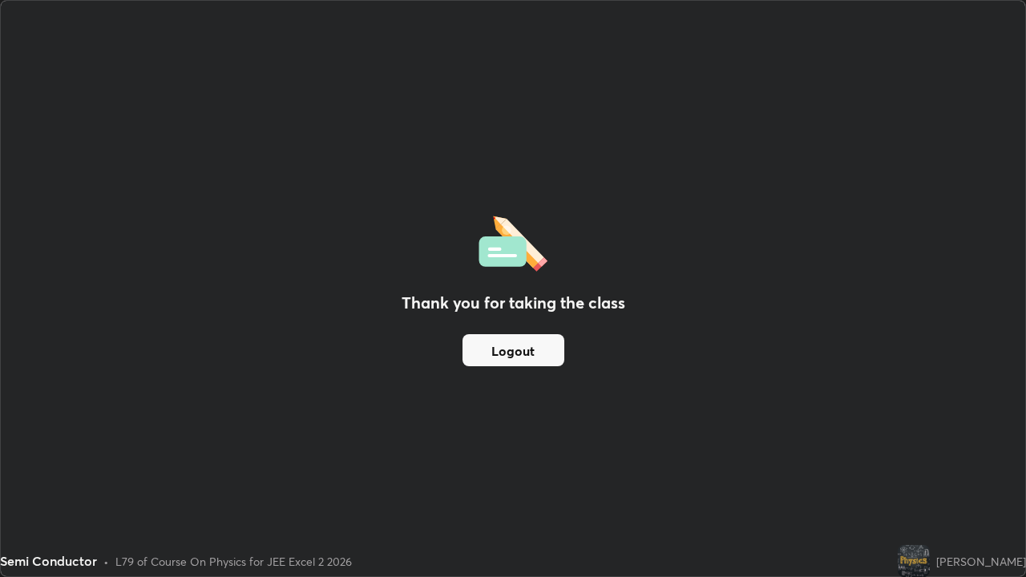
click at [465, 360] on button "Logout" at bounding box center [513, 350] width 102 height 32
